Goal: Navigation & Orientation: Understand site structure

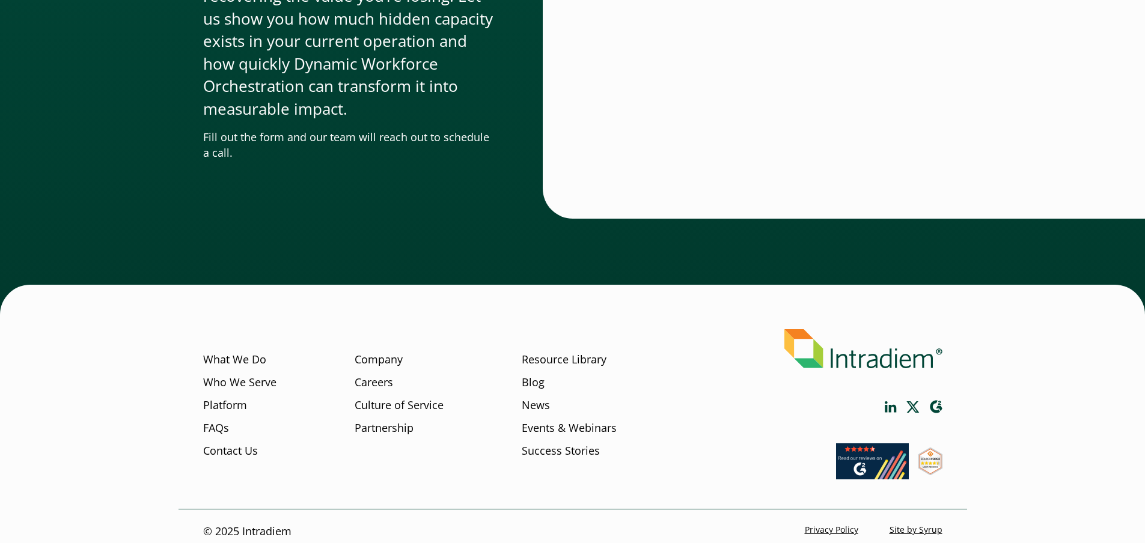
scroll to position [4048, 0]
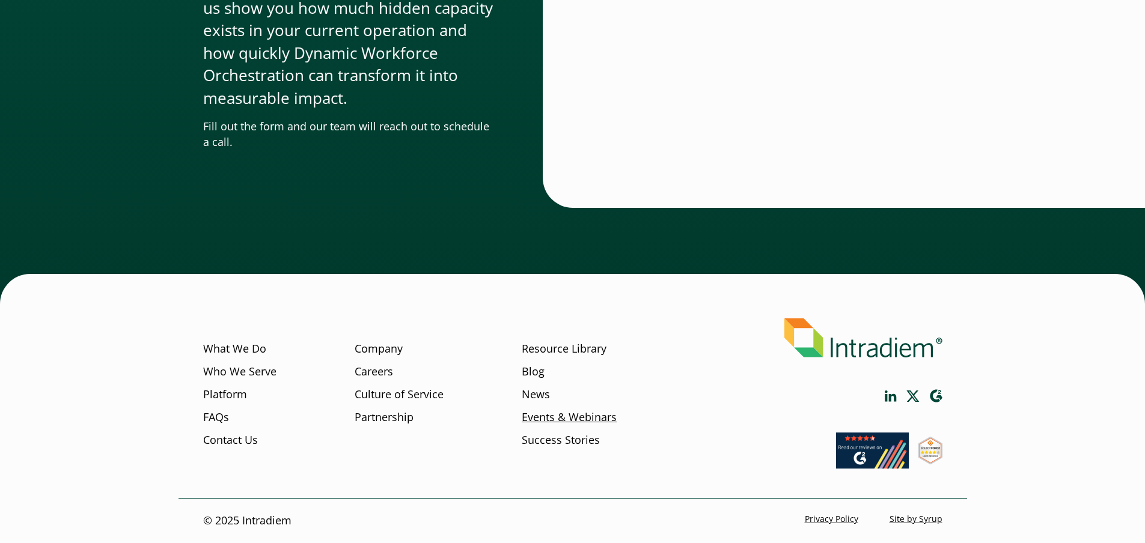
click at [563, 413] on link "Events & Webinars" at bounding box center [569, 417] width 95 height 16
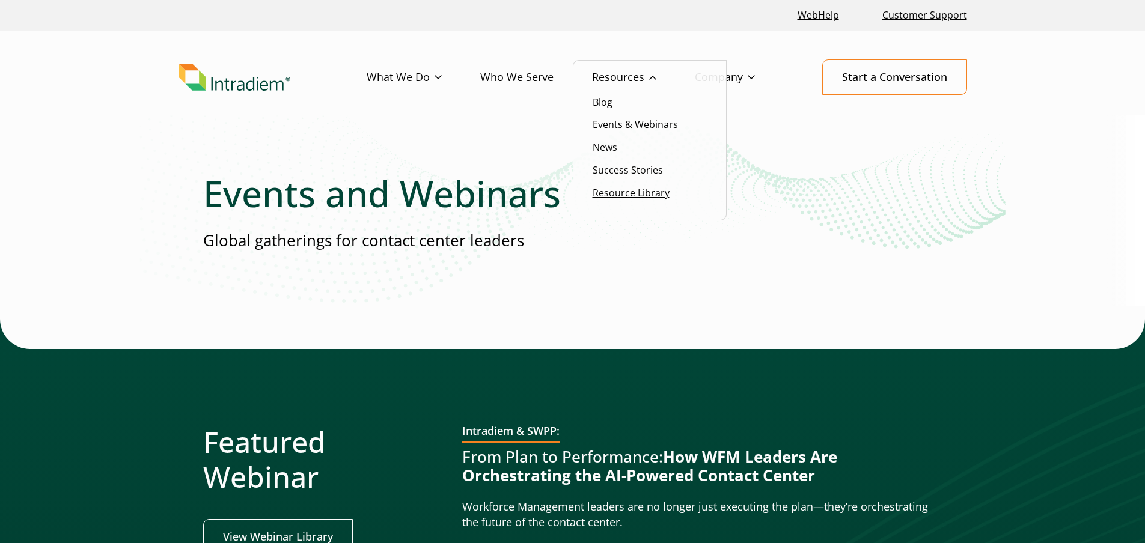
click at [638, 195] on link "Resource Library" at bounding box center [631, 192] width 77 height 13
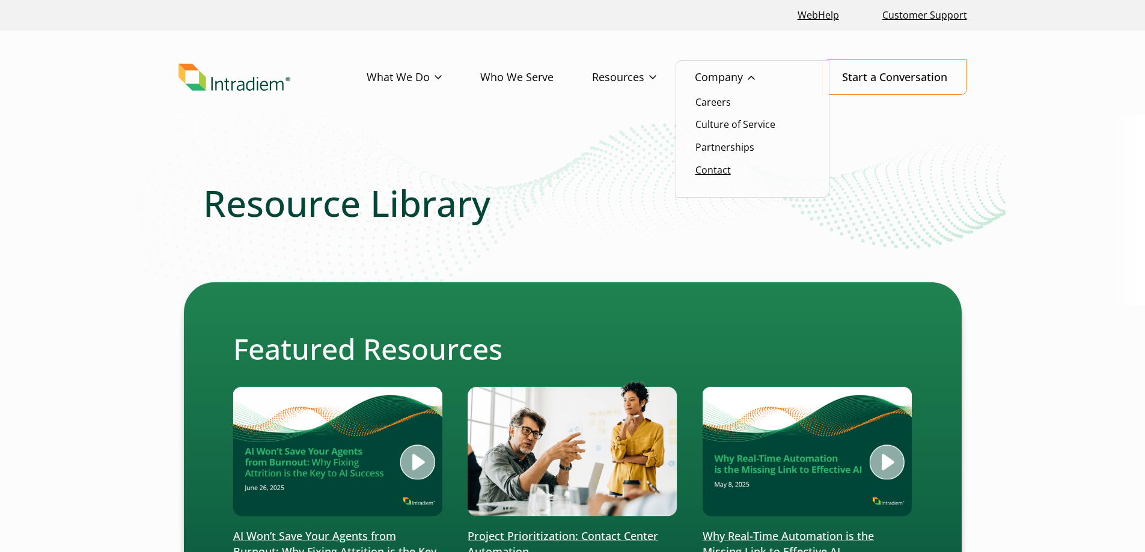
click at [718, 166] on link "Contact" at bounding box center [712, 169] width 35 height 13
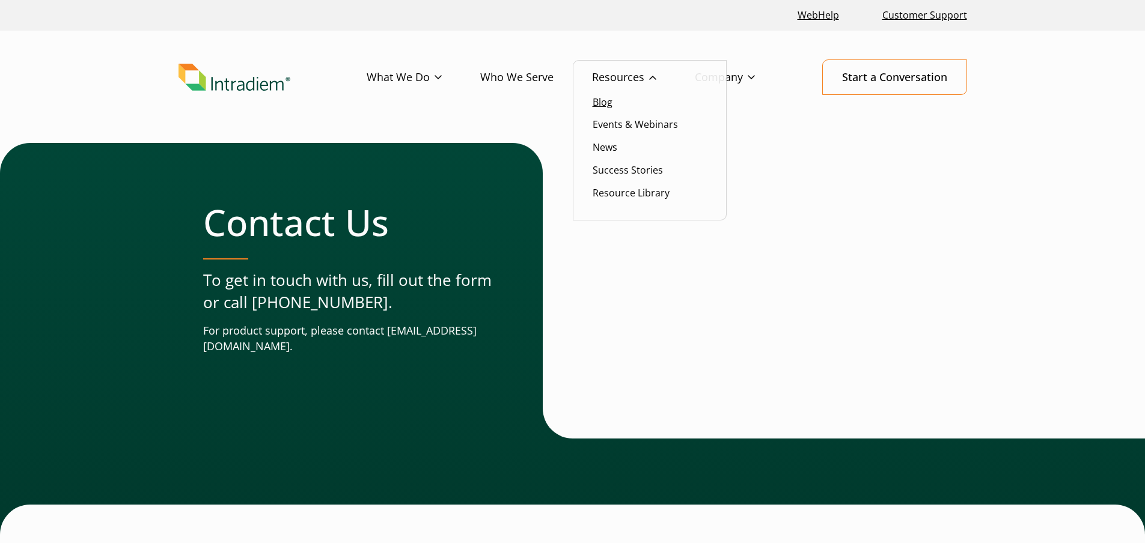
click at [608, 105] on link "Blog" at bounding box center [603, 102] width 20 height 13
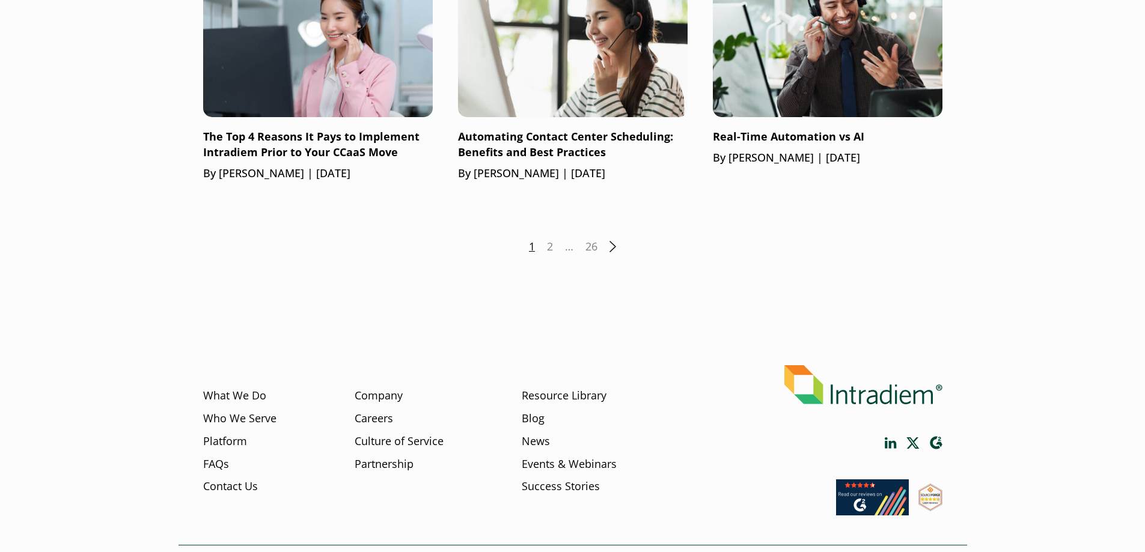
scroll to position [1743, 0]
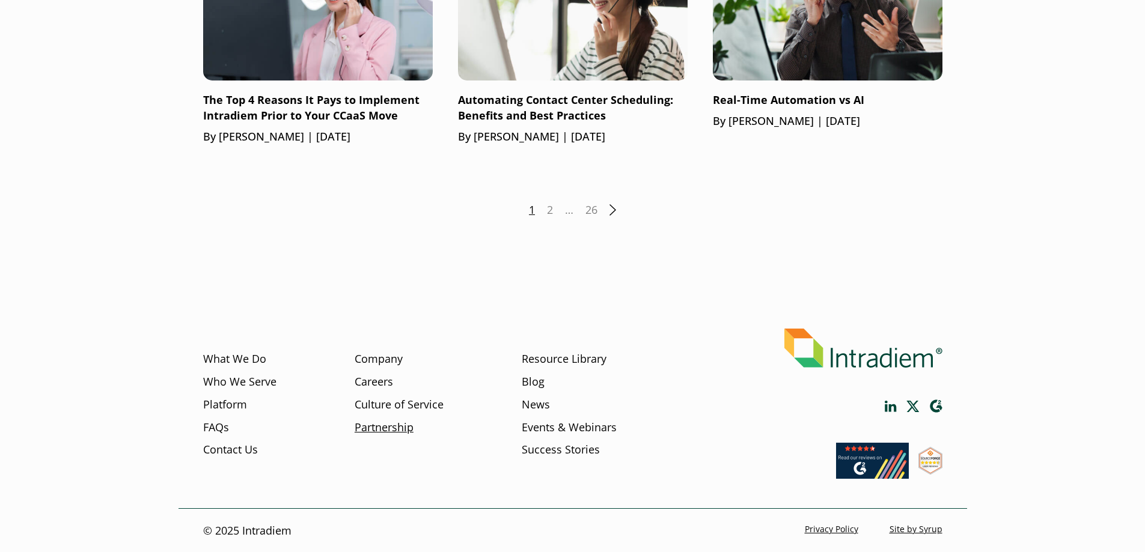
click at [381, 427] on link "Partnership" at bounding box center [384, 428] width 59 height 16
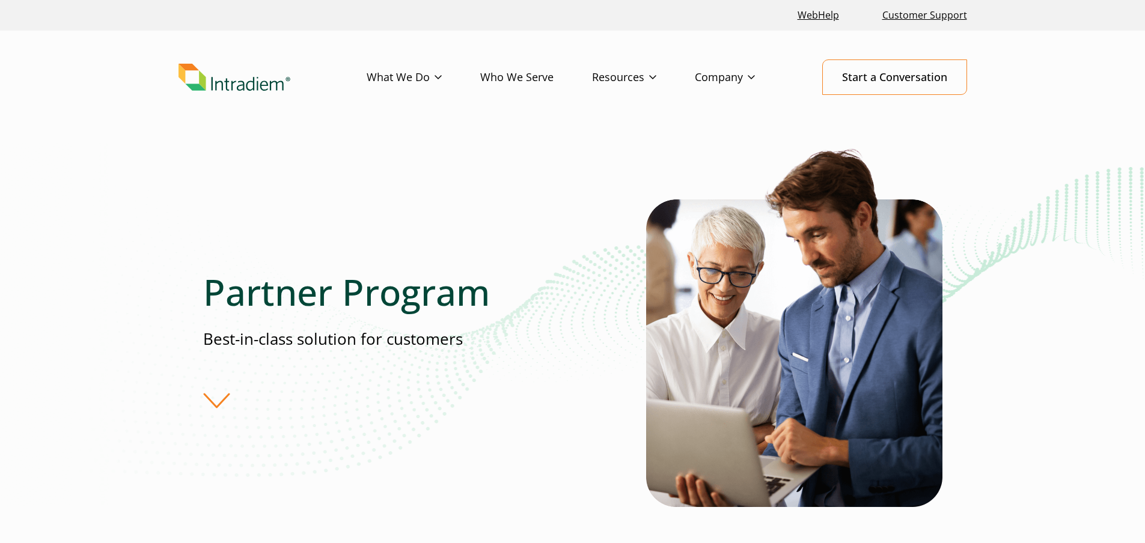
click at [521, 77] on link "Who We Serve" at bounding box center [536, 77] width 112 height 35
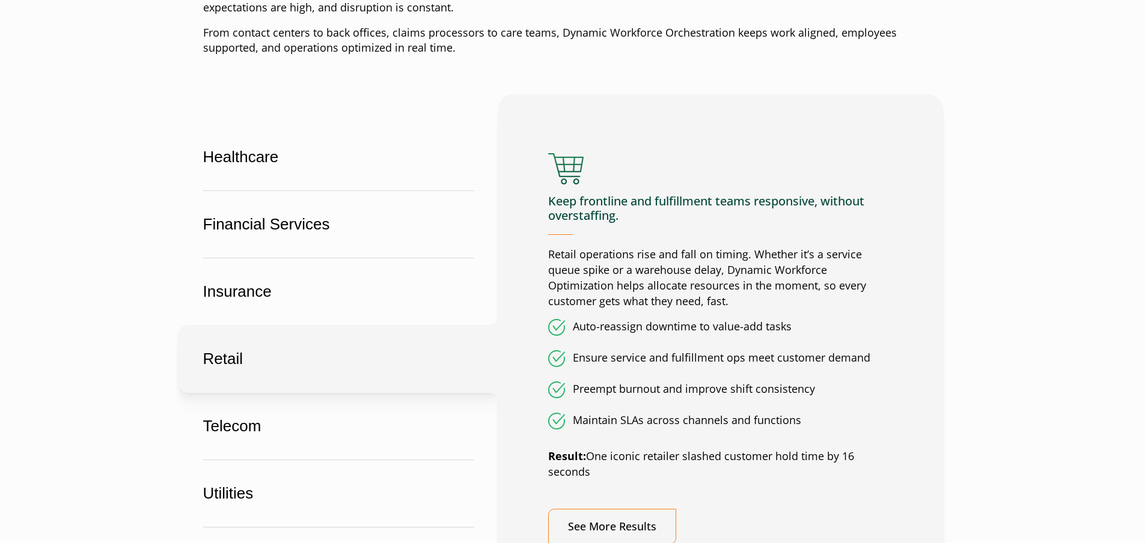
scroll to position [661, 0]
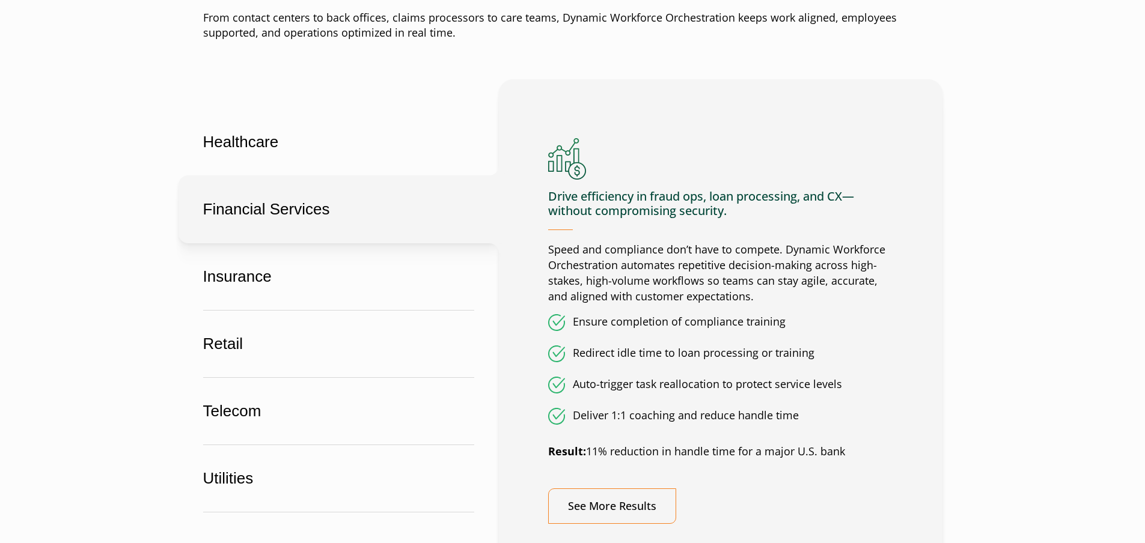
click at [334, 210] on button "Financial Services" at bounding box center [338, 209] width 320 height 68
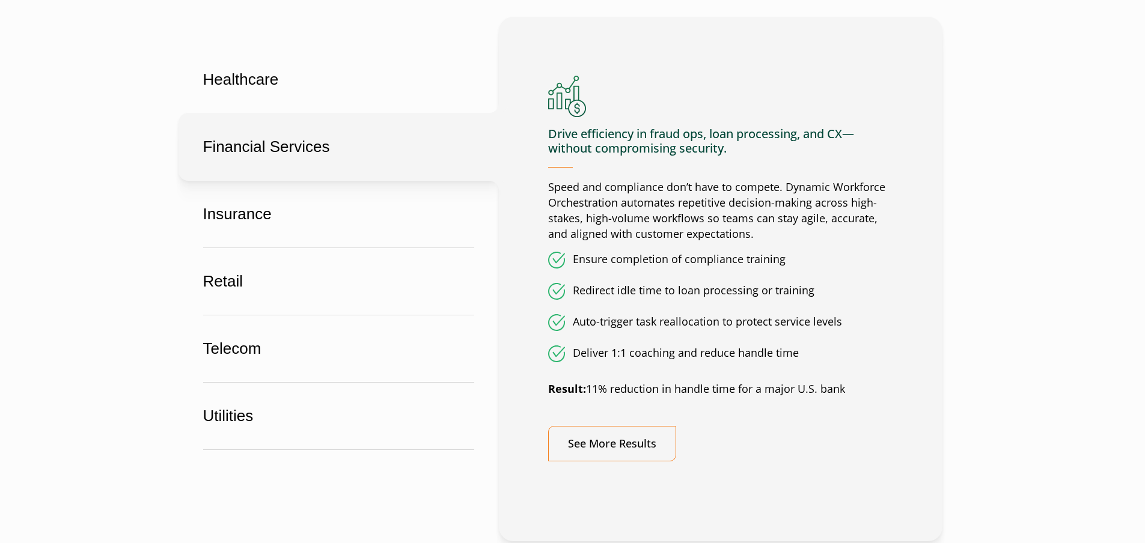
scroll to position [901, 0]
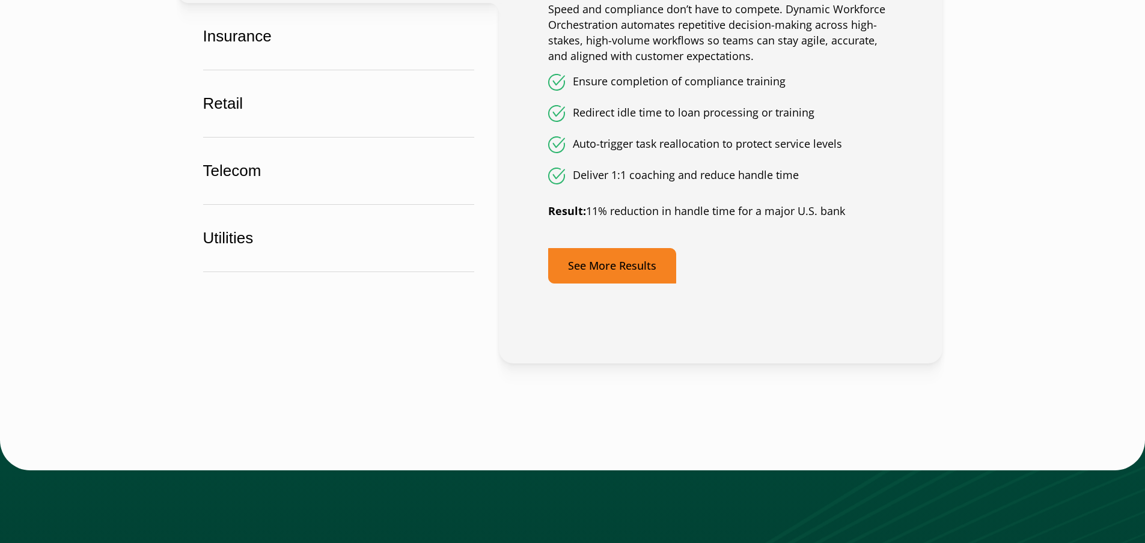
click at [609, 260] on link "See More Results" at bounding box center [612, 265] width 128 height 35
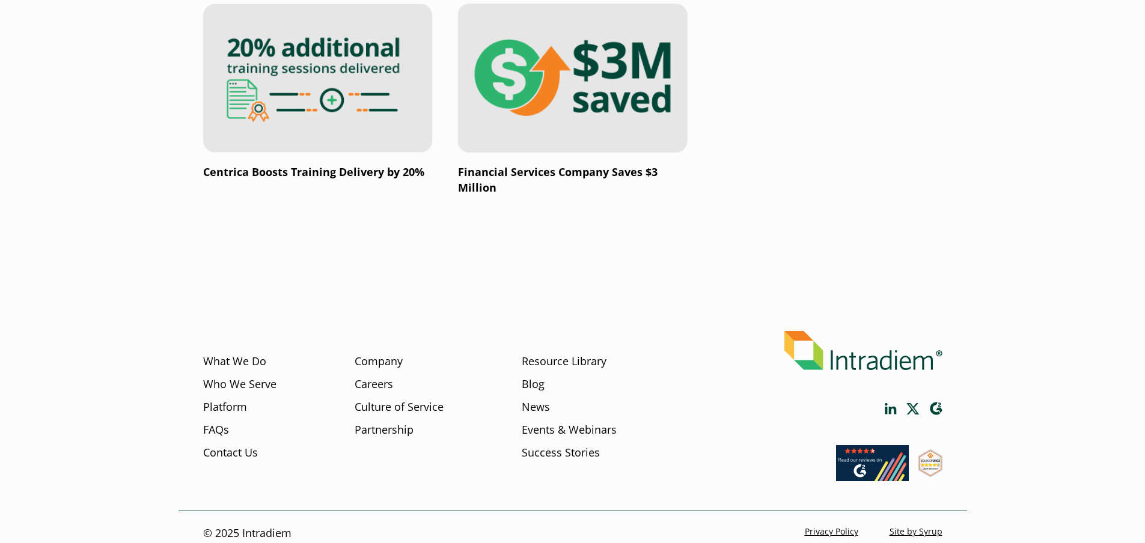
scroll to position [2235, 0]
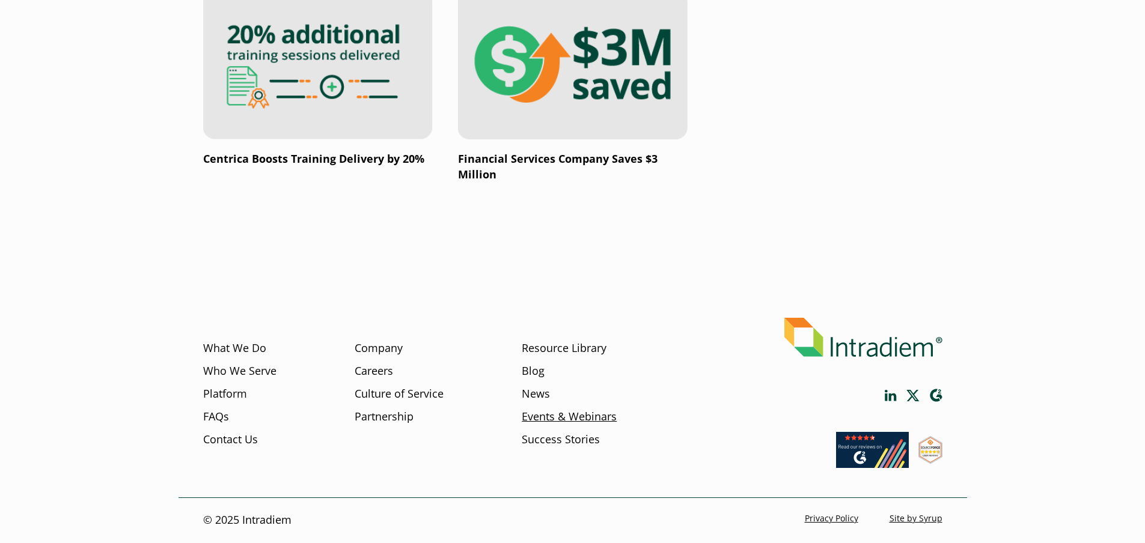
click at [541, 415] on link "Events & Webinars" at bounding box center [569, 417] width 95 height 16
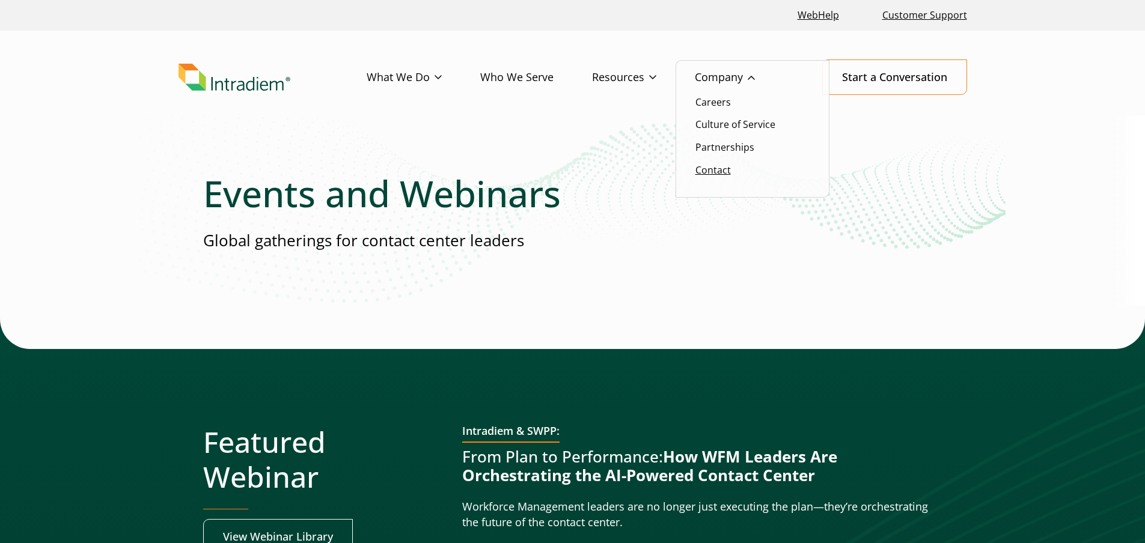
click at [720, 167] on link "Contact" at bounding box center [712, 169] width 35 height 13
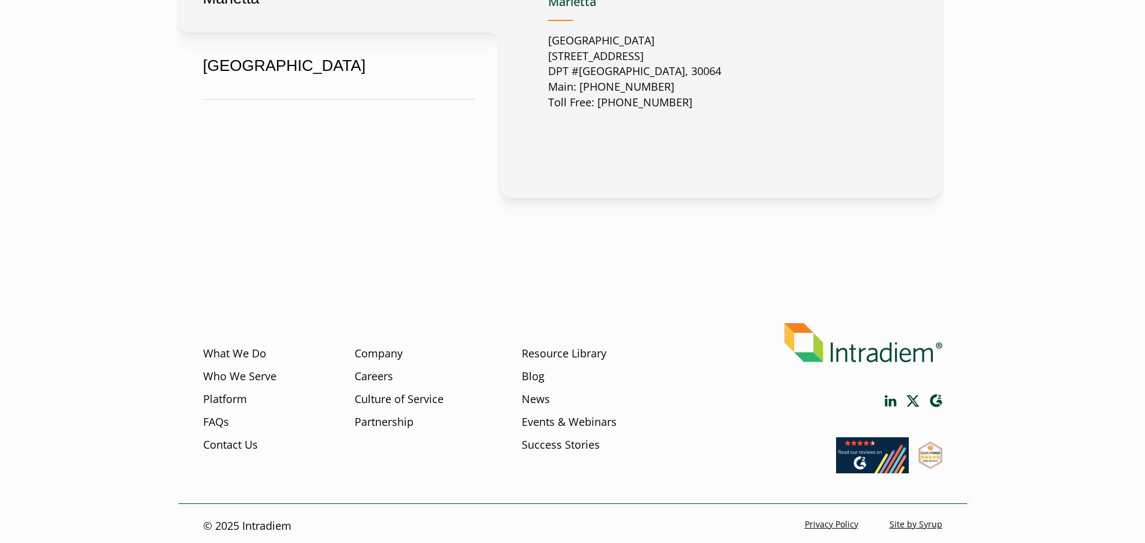
scroll to position [750, 0]
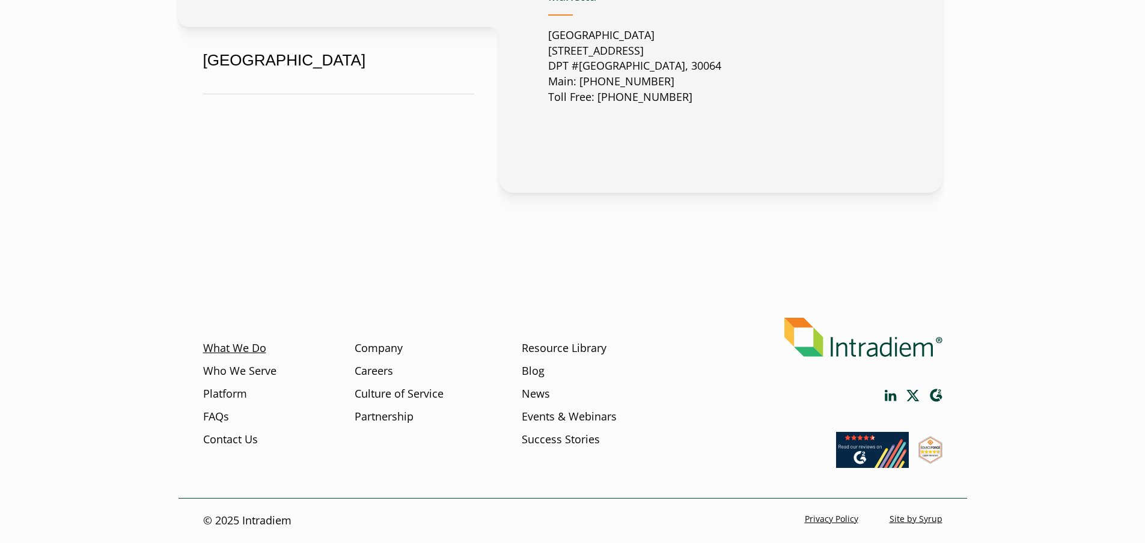
click at [217, 350] on link "What We Do" at bounding box center [234, 349] width 63 height 16
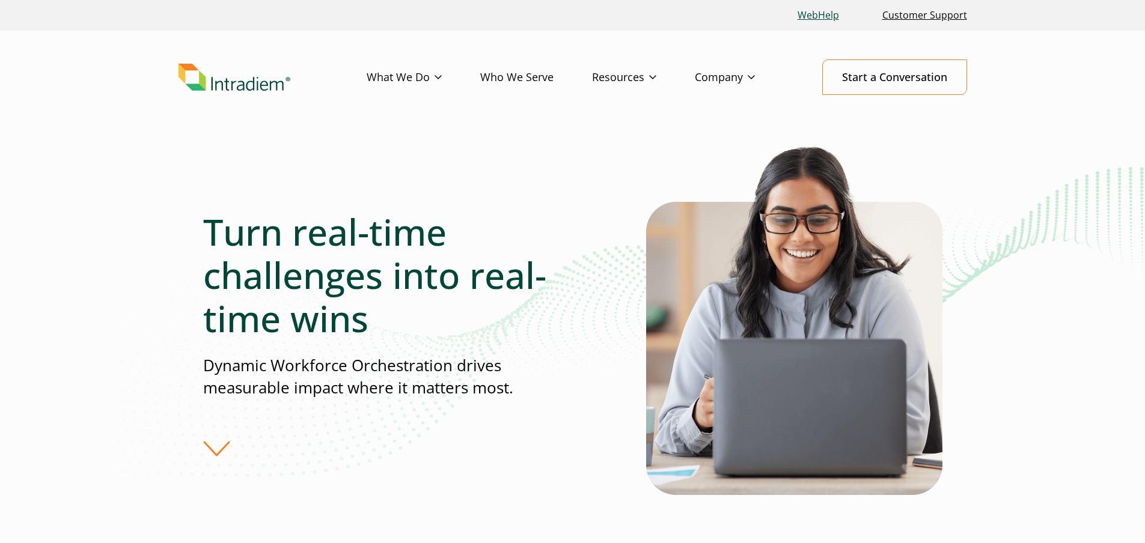
click at [815, 13] on link "WebHelp" at bounding box center [818, 15] width 51 height 26
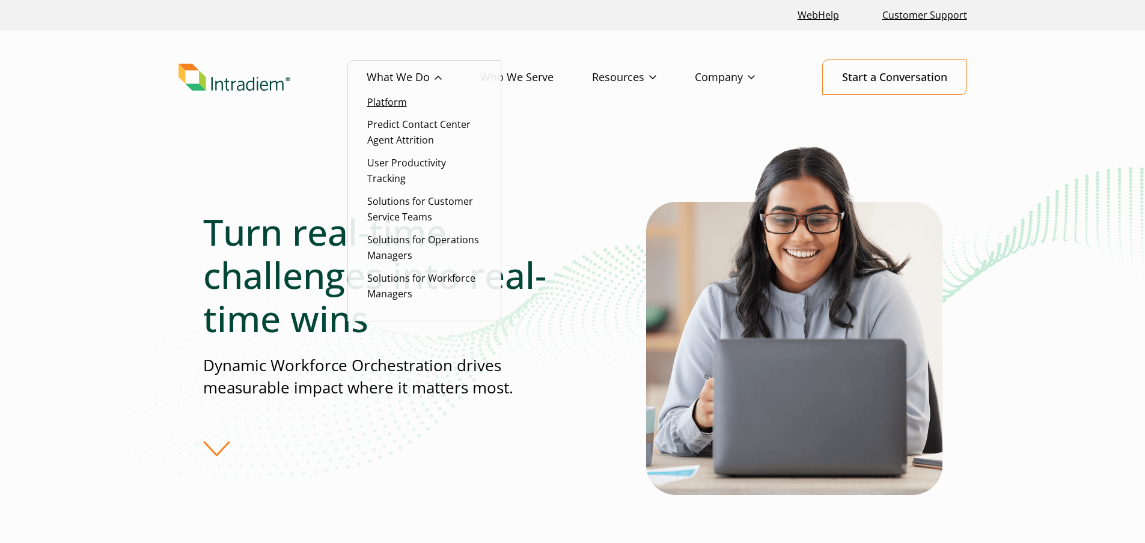
click at [400, 102] on link "Platform" at bounding box center [387, 102] width 40 height 13
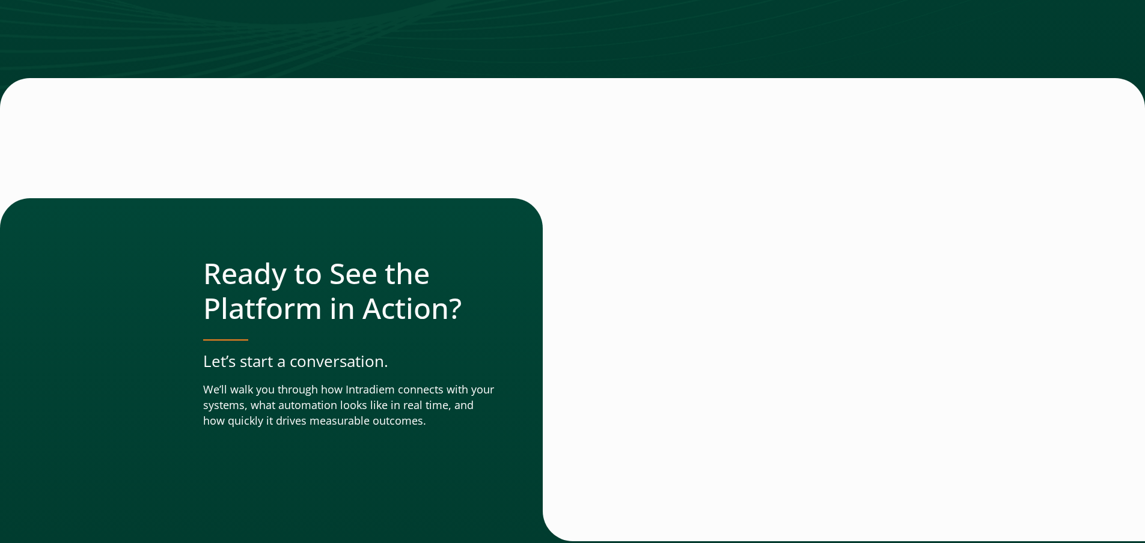
scroll to position [4233, 0]
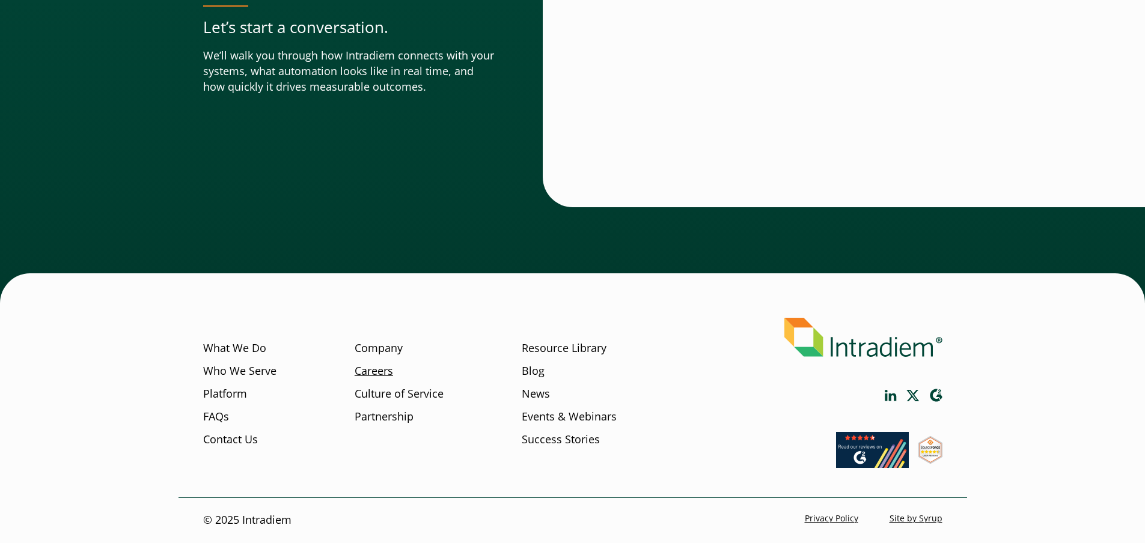
click at [384, 370] on link "Careers" at bounding box center [374, 372] width 38 height 16
